Goal: Information Seeking & Learning: Learn about a topic

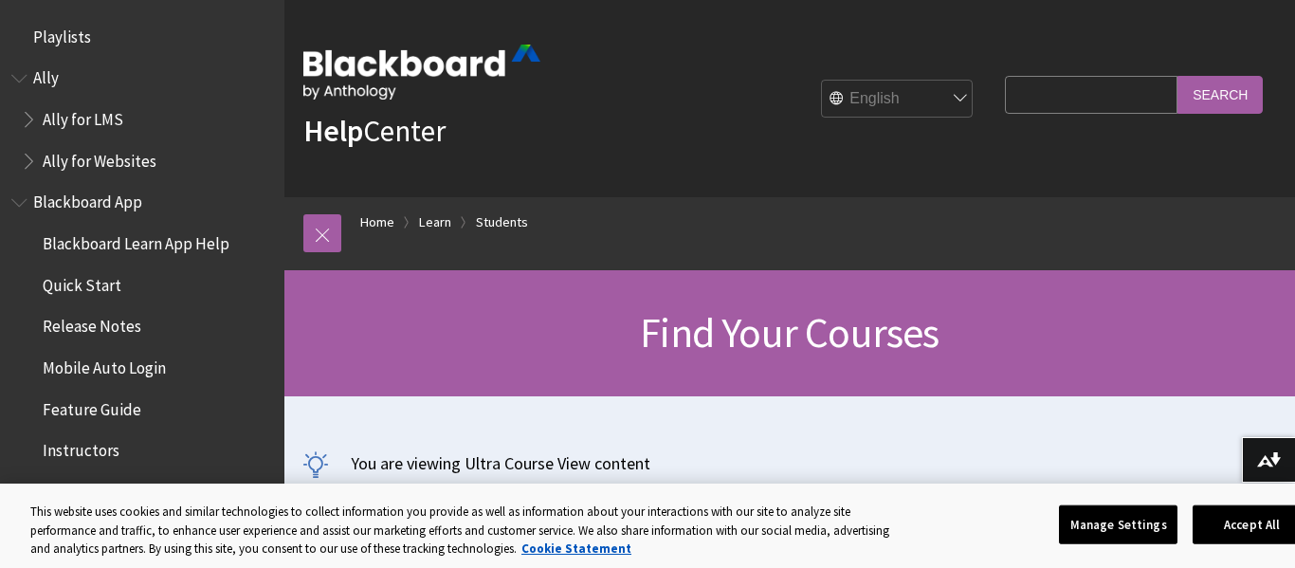
click at [1051, 92] on input "Search Query" at bounding box center [1091, 94] width 173 height 37
type input "inquizitive"
click at [1178, 76] on input "Search" at bounding box center [1220, 94] width 85 height 37
click at [1234, 96] on input "Search" at bounding box center [1220, 94] width 85 height 37
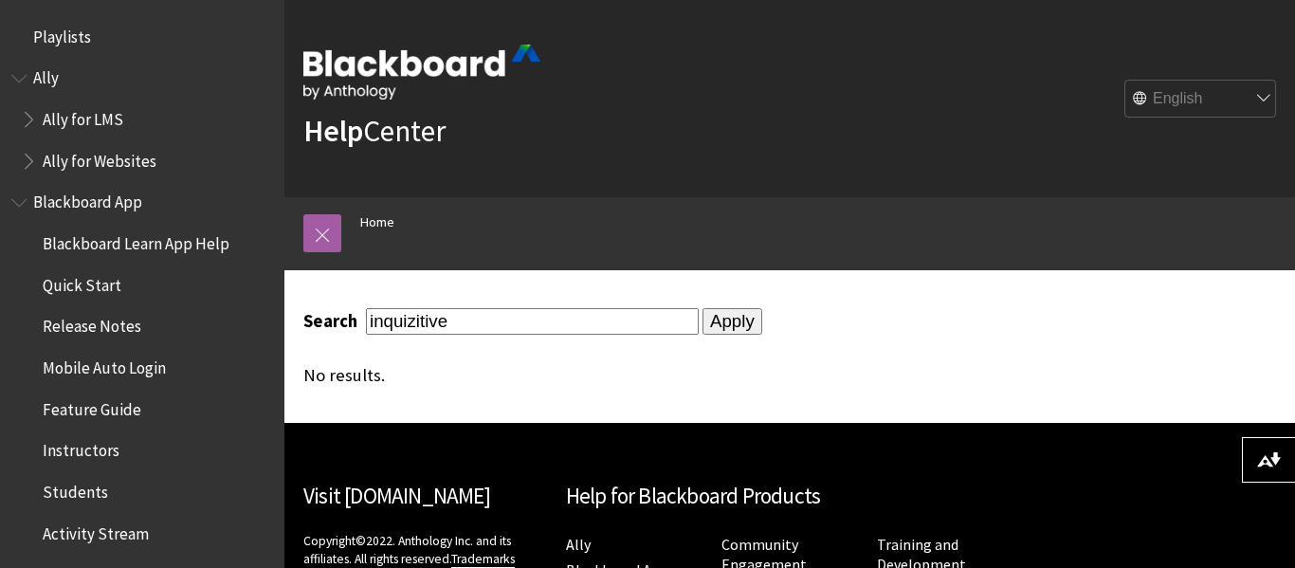
click at [33, 171] on span "Ally for Websites" at bounding box center [147, 161] width 252 height 32
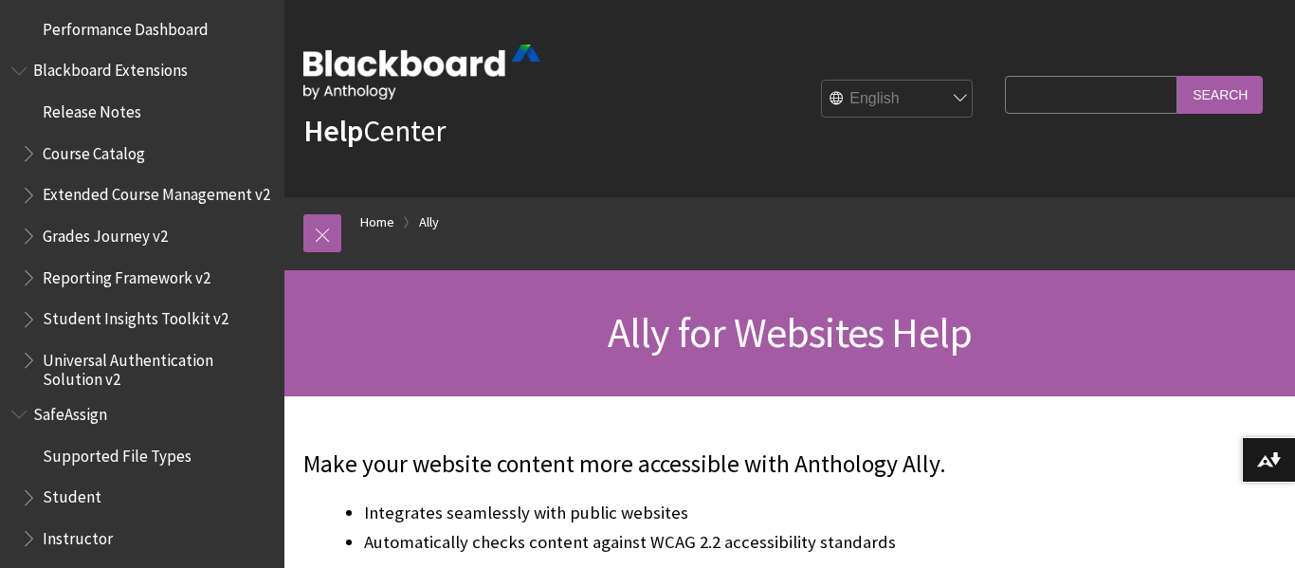
scroll to position [2181, 0]
